Goal: Use online tool/utility: Utilize a website feature to perform a specific function

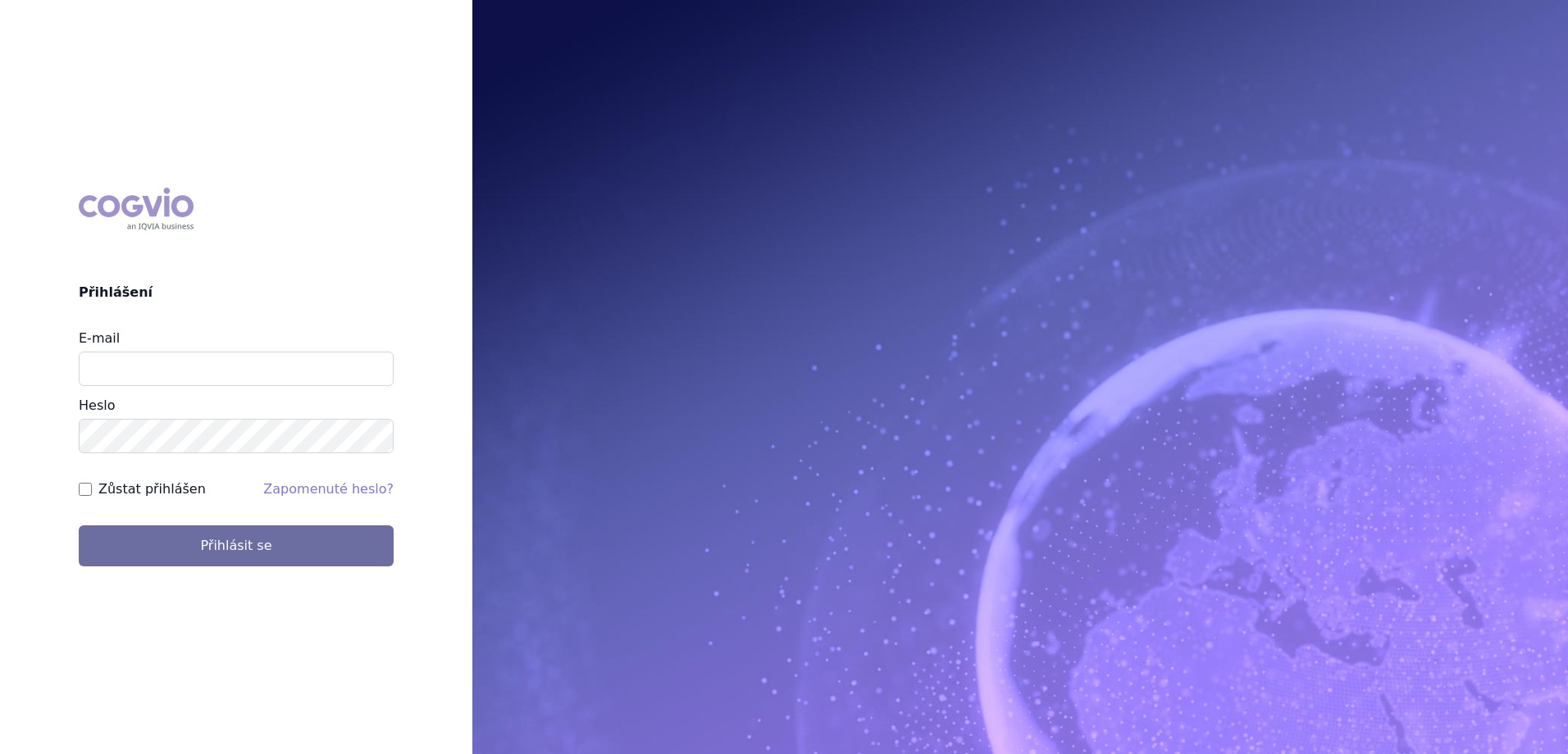
type input "jan.strnad@ipsen.com"
click at [79, 526] on button "Přihlásit se" at bounding box center [236, 546] width 315 height 41
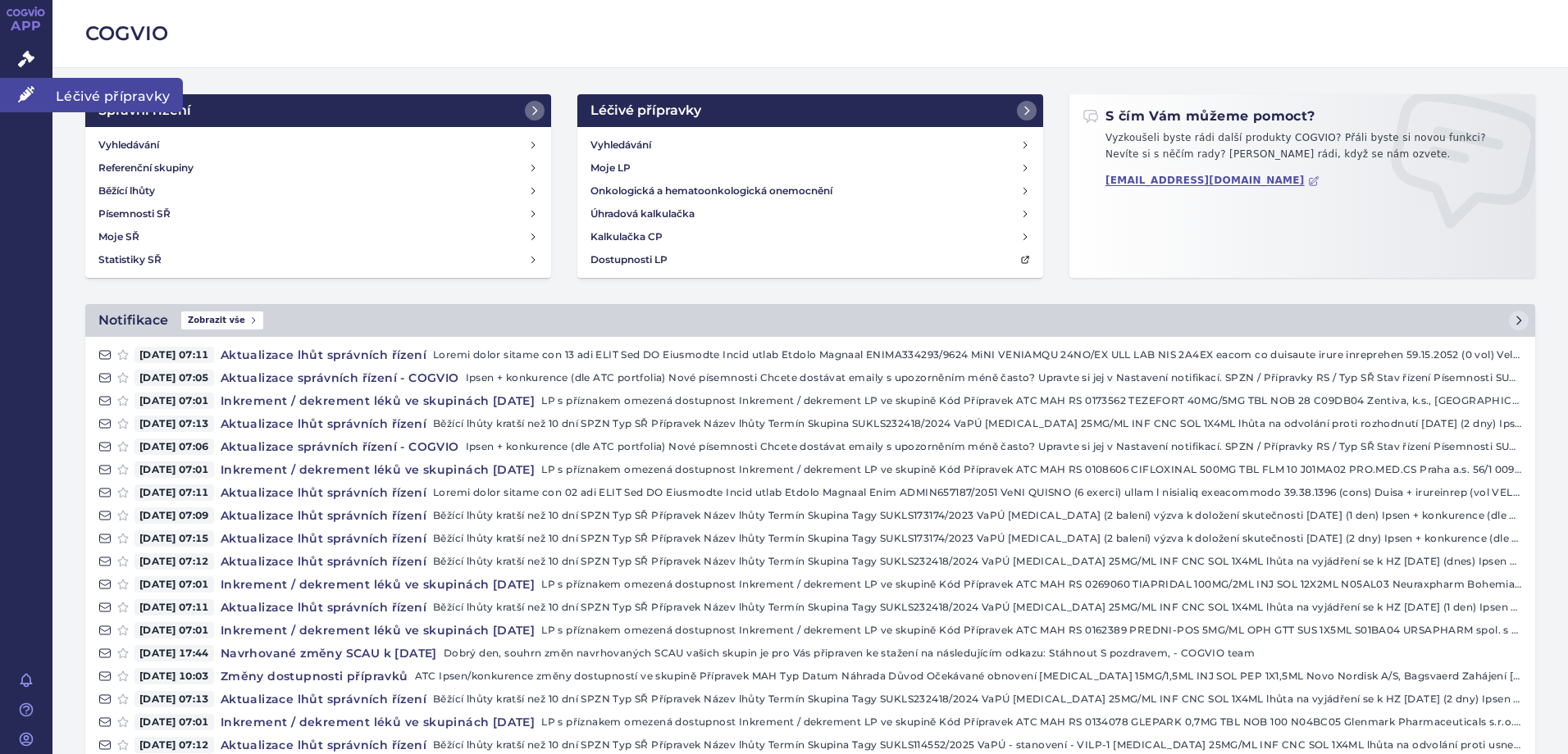
click at [95, 92] on span "Léčivé přípravky" at bounding box center [117, 94] width 130 height 34
click at [99, 94] on span "Léčivé přípravky" at bounding box center [117, 94] width 130 height 34
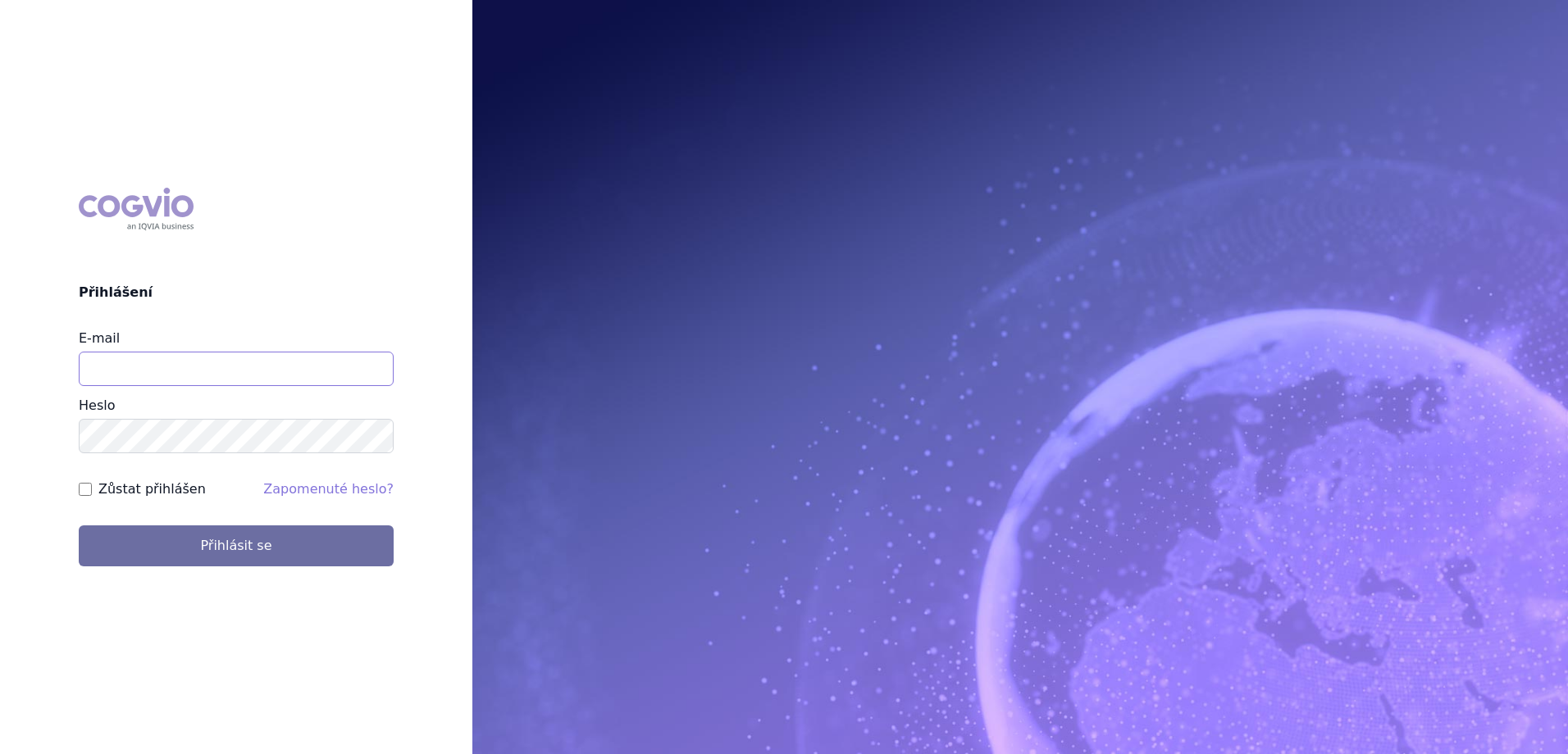
click at [170, 365] on input "E-mail" at bounding box center [236, 368] width 315 height 34
type input "jan.strnad@ipsen.com"
click at [79, 526] on button "Přihlásit se" at bounding box center [236, 546] width 315 height 41
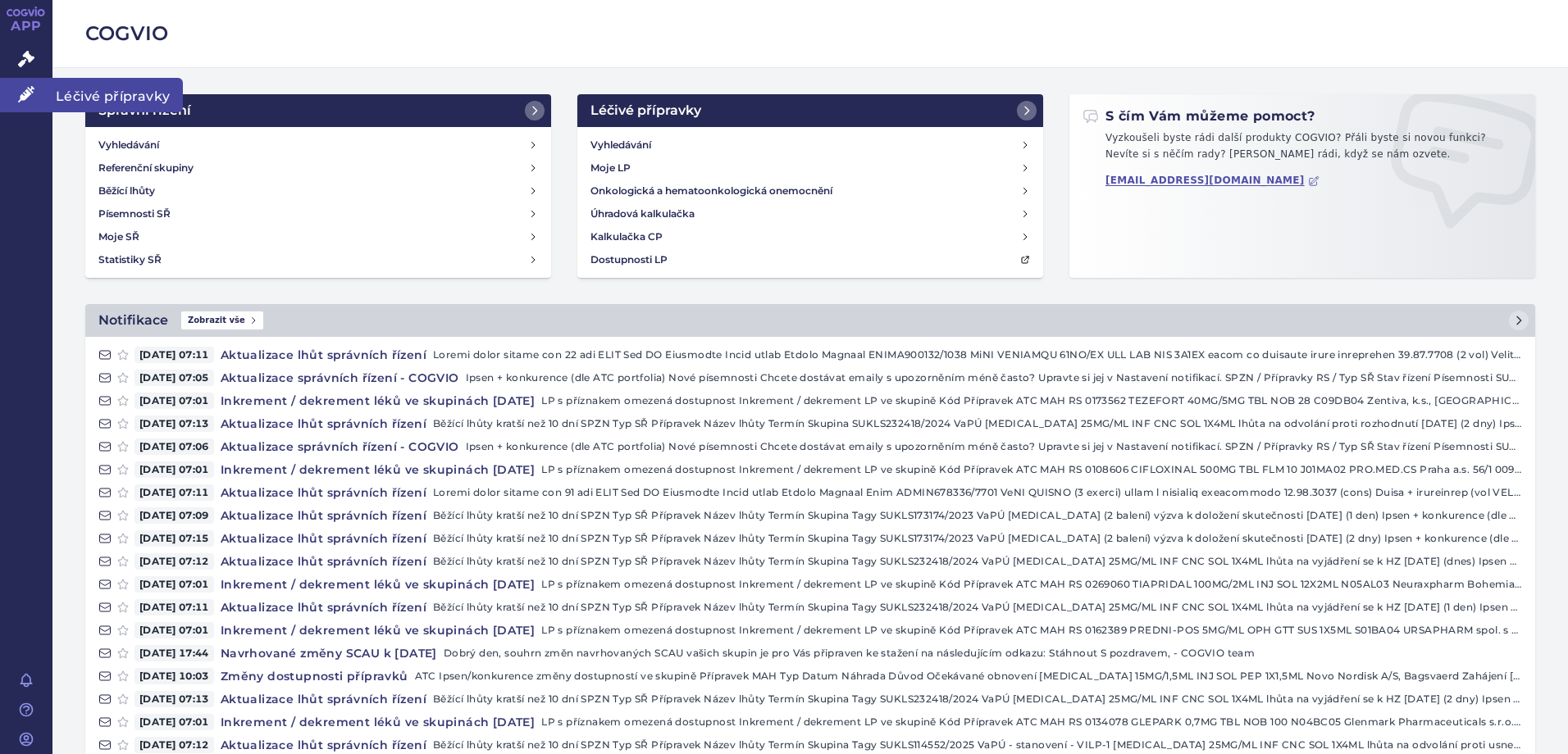
click at [91, 93] on span "Léčivé přípravky" at bounding box center [117, 94] width 130 height 34
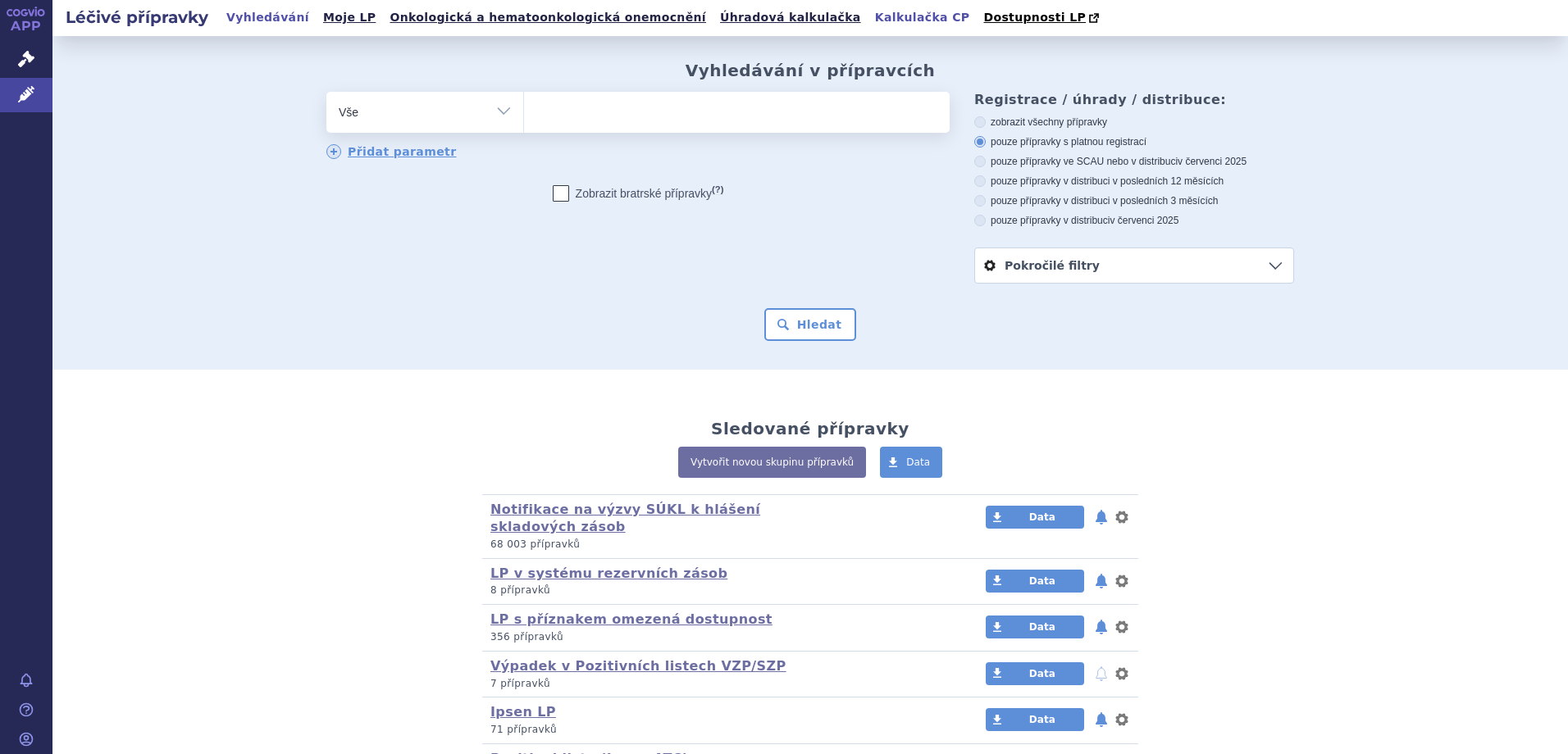
click at [870, 16] on link "Kalkulačka CP" at bounding box center [922, 18] width 105 height 22
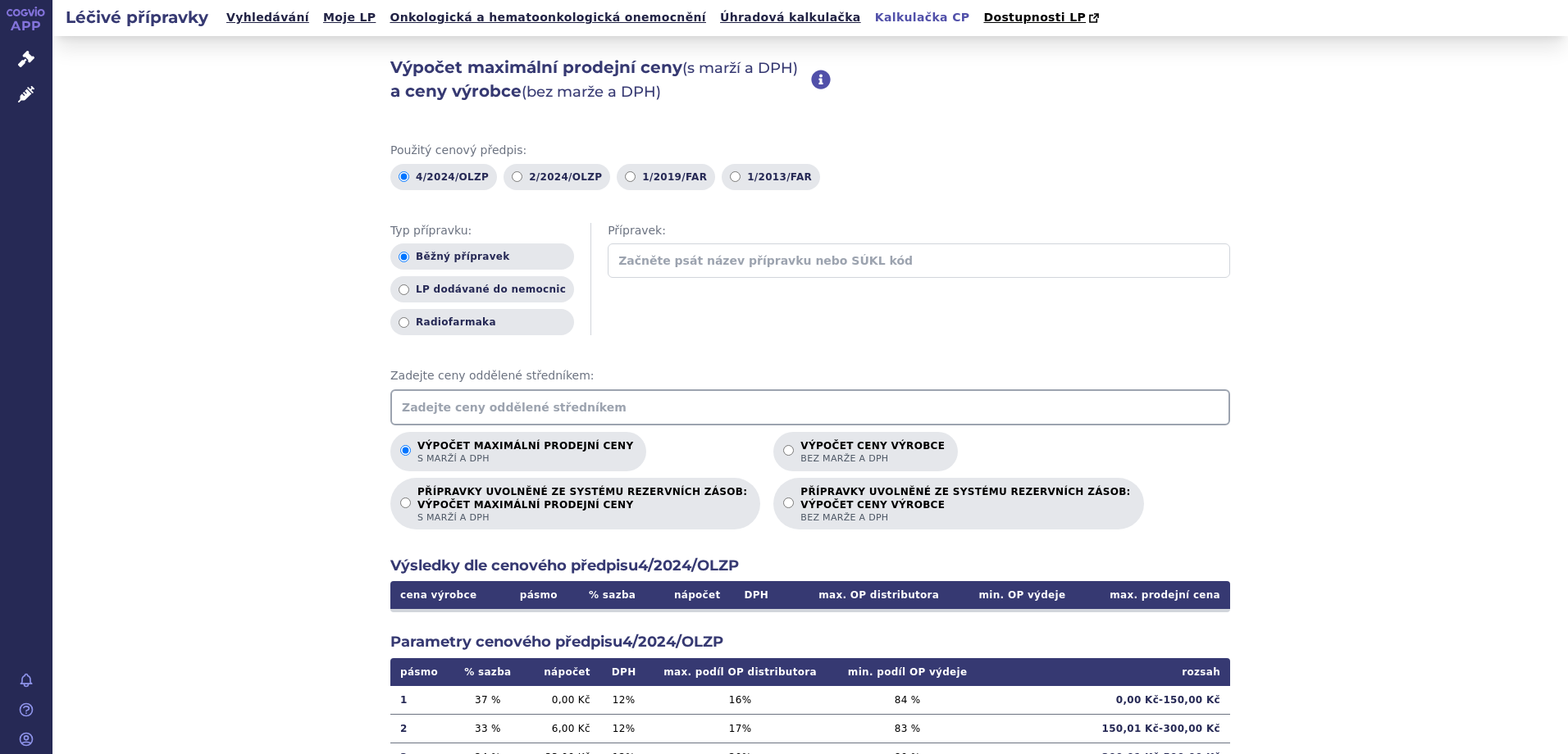
click at [614, 403] on input "text" at bounding box center [810, 408] width 840 height 36
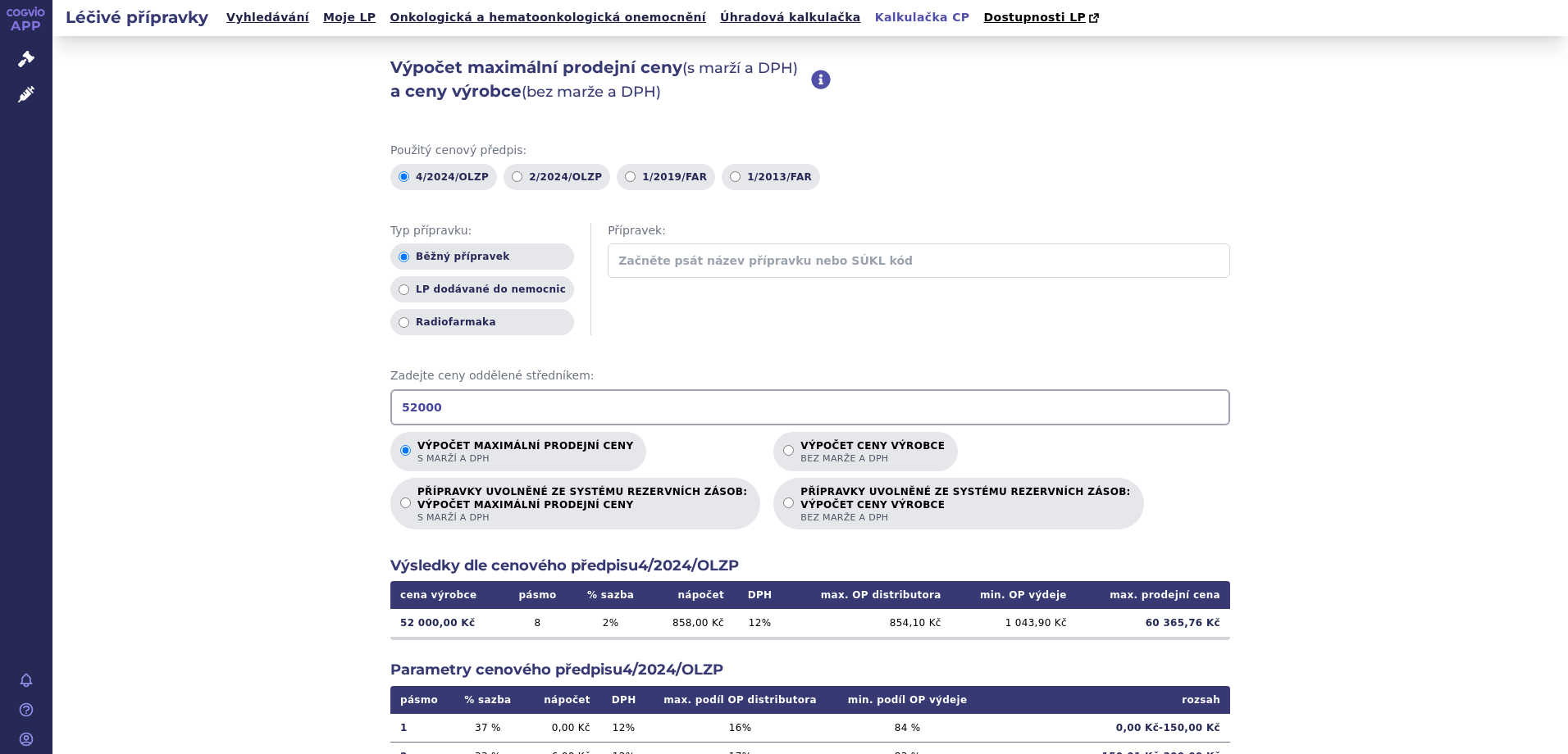
type input "52000"
